Goal: Transaction & Acquisition: Purchase product/service

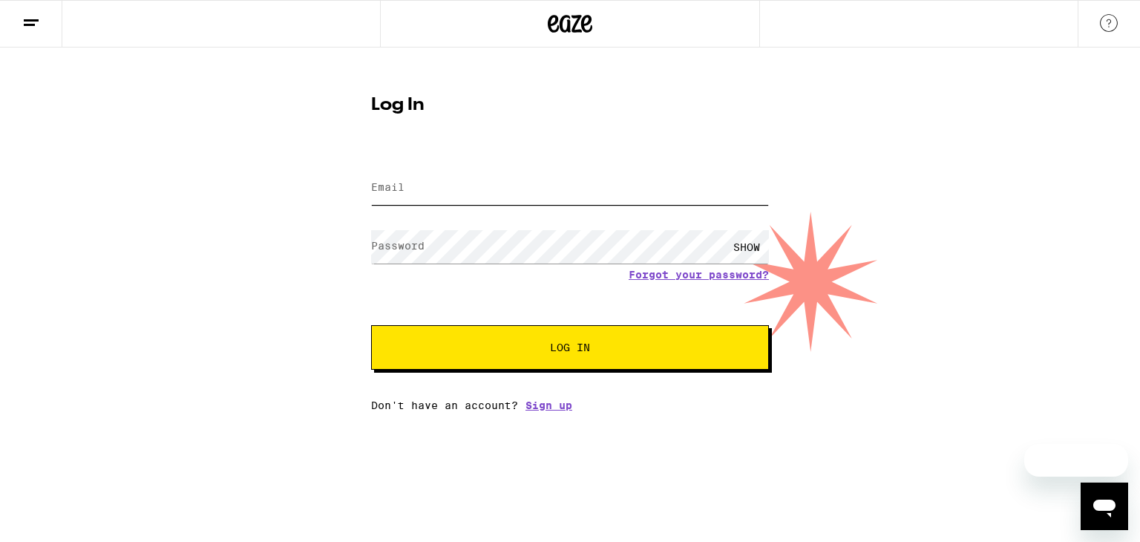
type input "[EMAIL_ADDRESS][DOMAIN_NAME]"
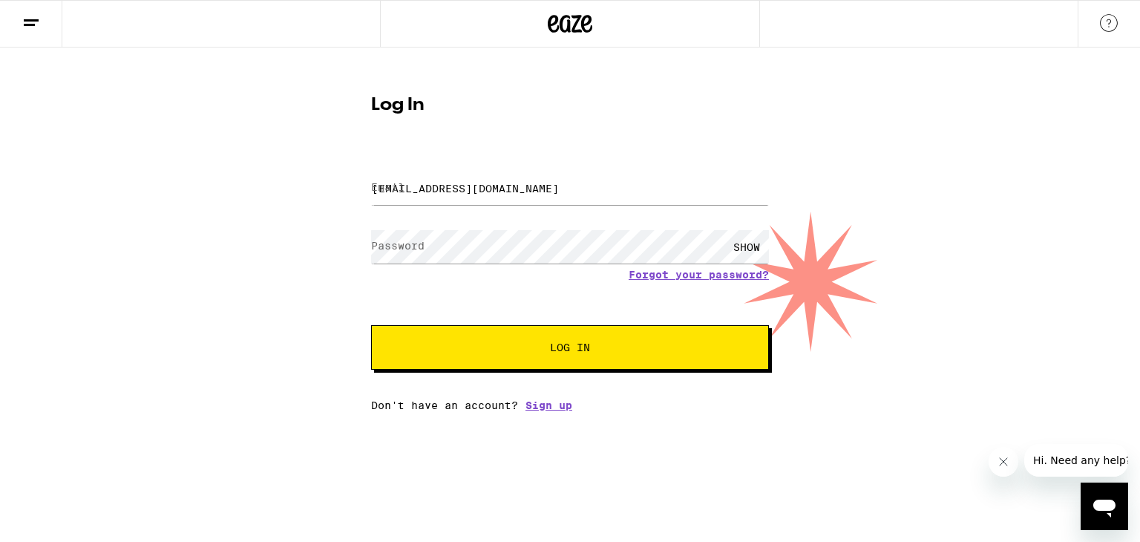
click at [472, 356] on button "Log In" at bounding box center [570, 347] width 398 height 45
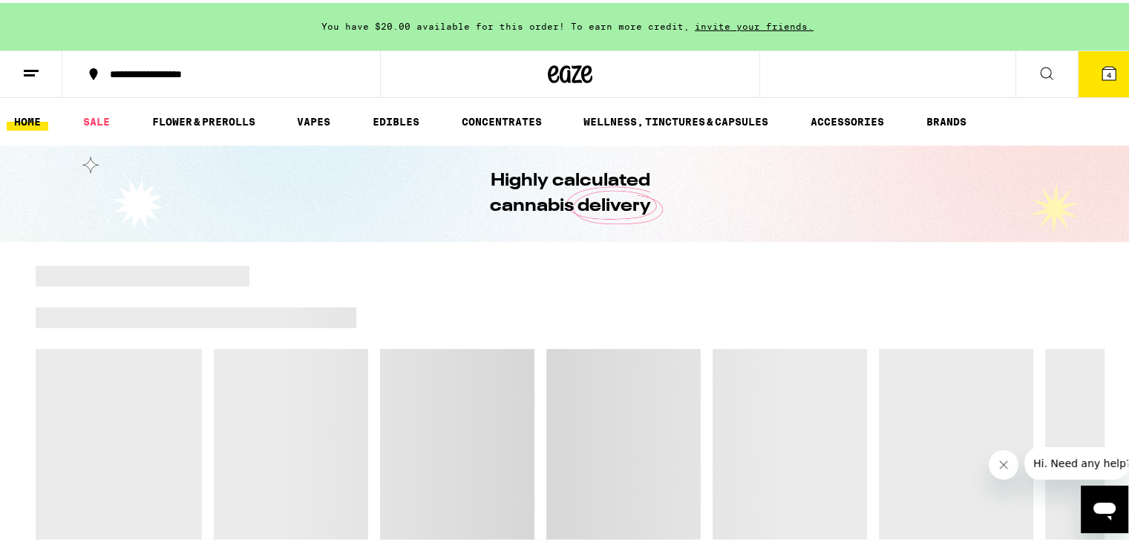
click at [1100, 62] on icon at bounding box center [1109, 71] width 18 height 18
